Goal: Information Seeking & Learning: Compare options

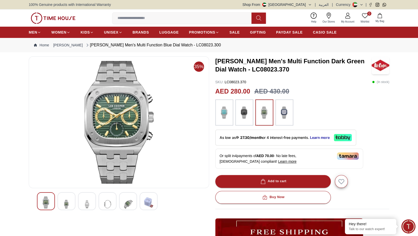
click at [239, 116] on img at bounding box center [244, 112] width 13 height 21
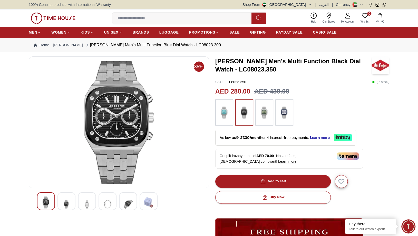
click at [262, 117] on img at bounding box center [264, 112] width 13 height 21
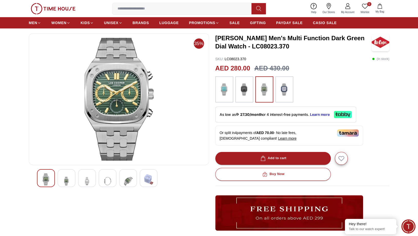
scroll to position [77, 0]
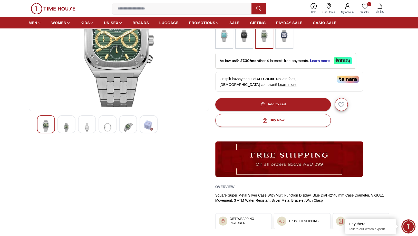
click at [131, 126] on img at bounding box center [127, 127] width 9 height 15
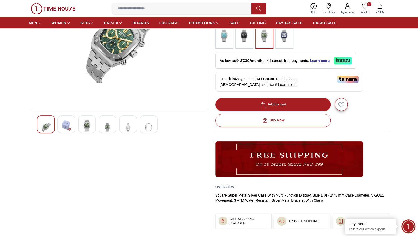
click at [106, 128] on img at bounding box center [107, 127] width 9 height 15
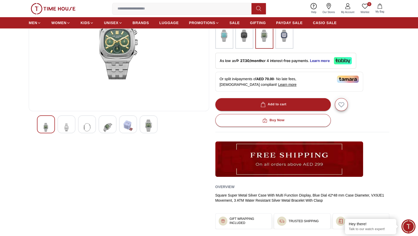
click at [92, 126] on div at bounding box center [87, 124] width 18 height 18
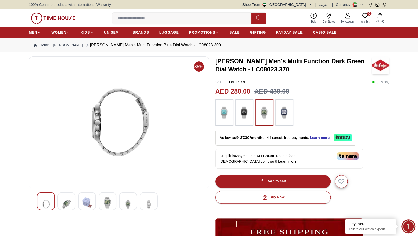
scroll to position [51, 0]
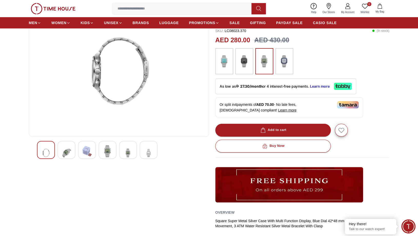
click at [128, 155] on img at bounding box center [127, 152] width 9 height 15
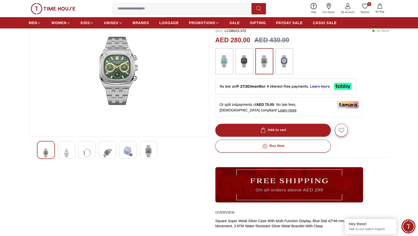
click at [151, 154] on img at bounding box center [148, 151] width 9 height 12
